Goal: Find specific page/section: Find specific page/section

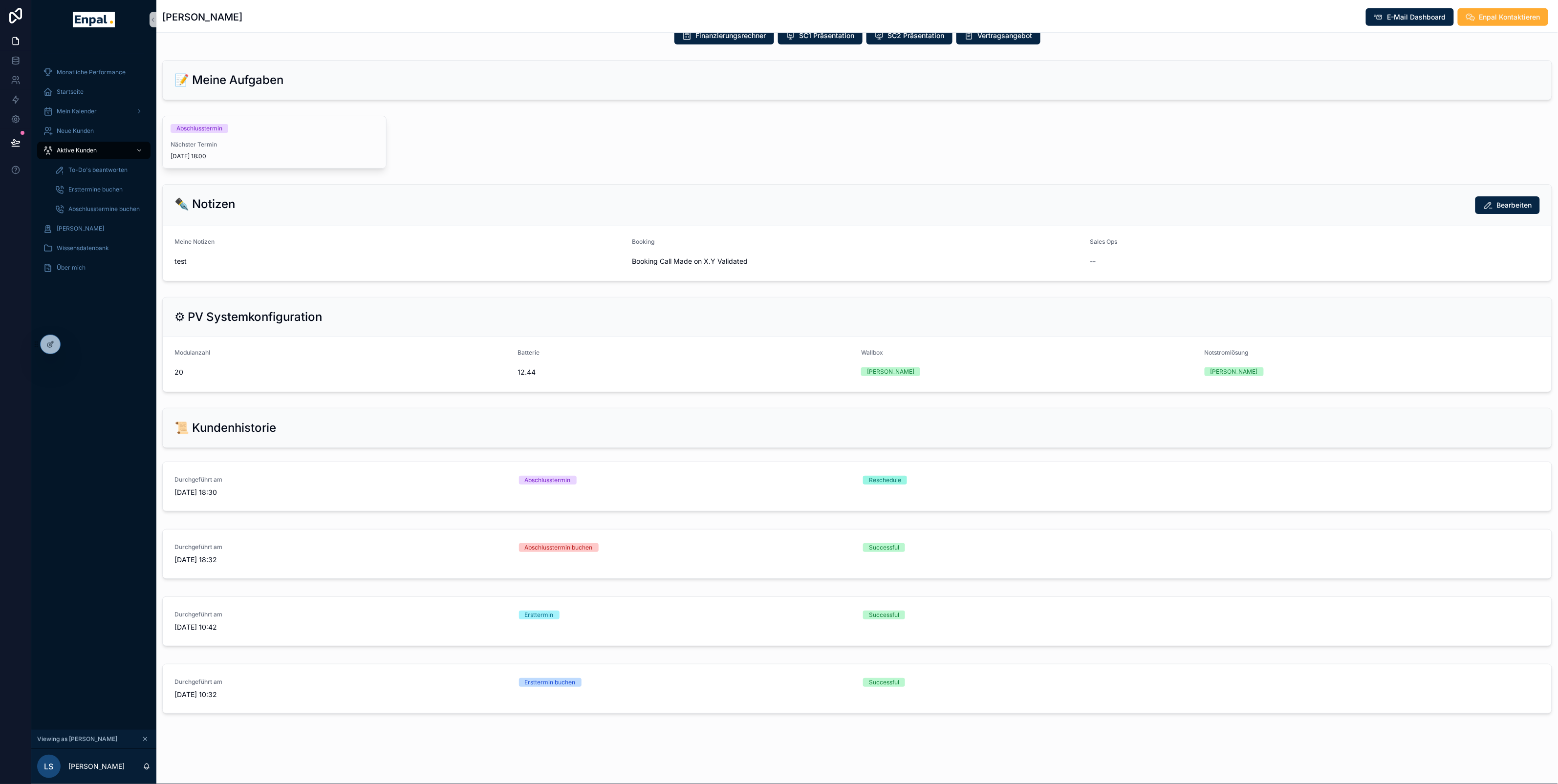
scroll to position [480, 0]
click at [76, 156] on div "Aktive Kunden" at bounding box center [94, 151] width 102 height 16
